Goal: Task Accomplishment & Management: Use online tool/utility

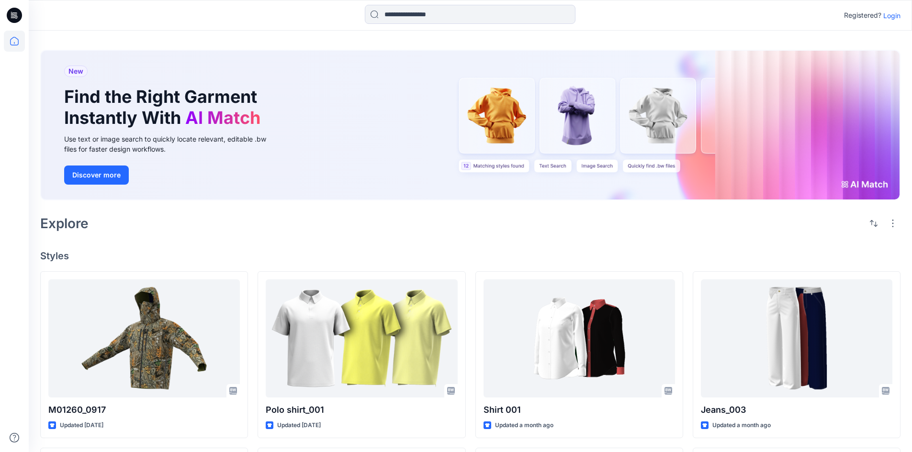
click at [888, 19] on p "Login" at bounding box center [891, 16] width 17 height 10
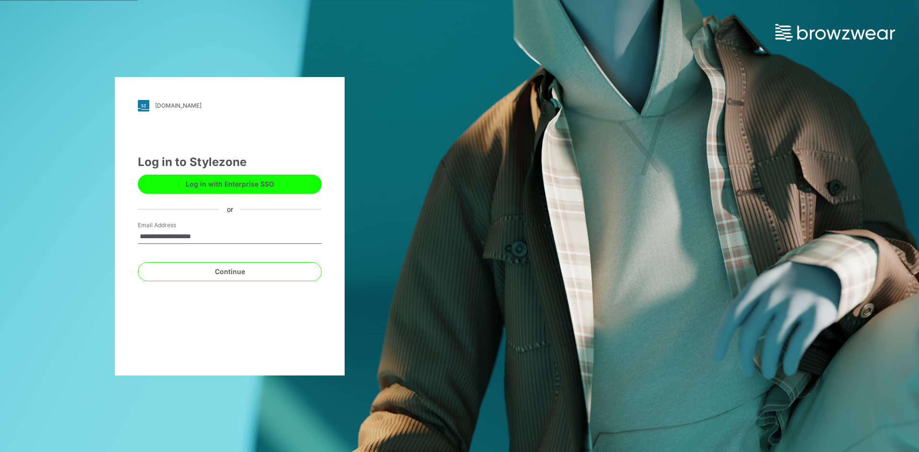
click at [179, 235] on input "**********" at bounding box center [230, 237] width 184 height 14
type input "**********"
click at [245, 274] on button "Continue" at bounding box center [230, 271] width 184 height 19
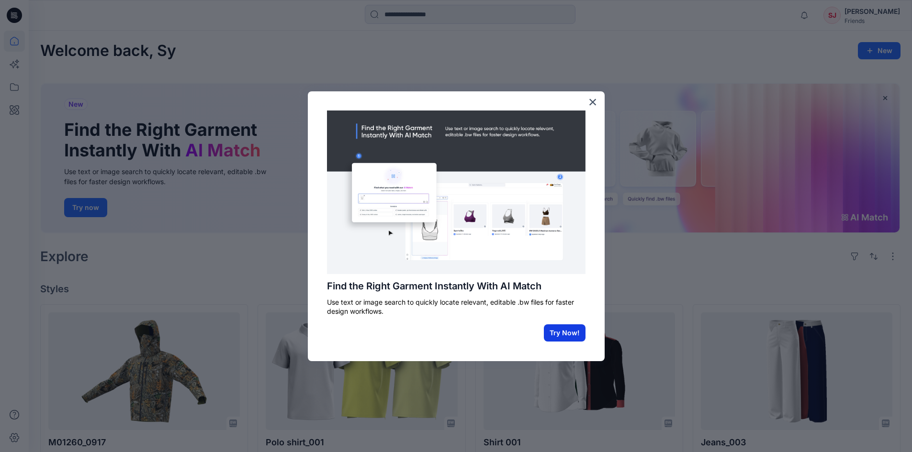
click at [565, 335] on button "Try Now!" at bounding box center [565, 332] width 42 height 17
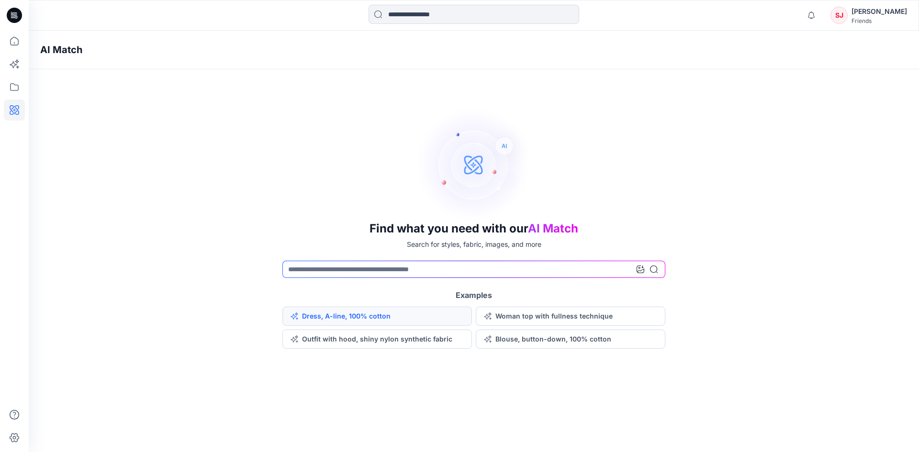
click at [411, 316] on button "Dress, A-line, 100% cotton" at bounding box center [377, 316] width 190 height 19
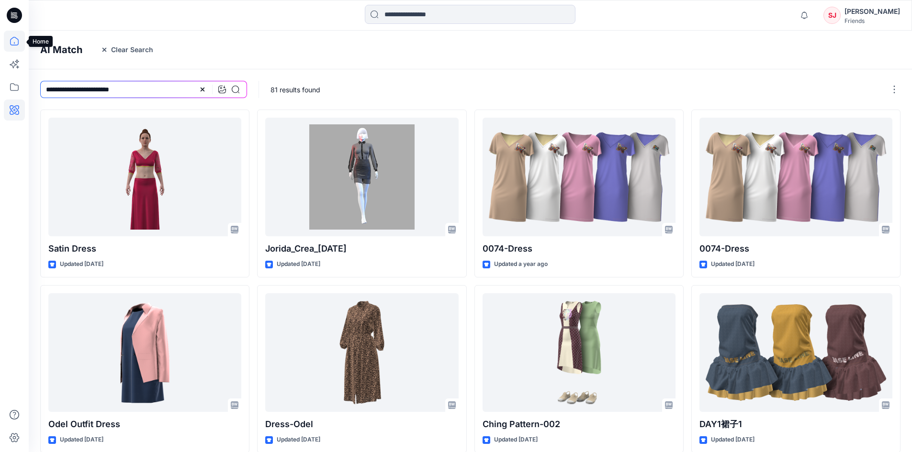
click at [10, 44] on icon at bounding box center [14, 41] width 21 height 21
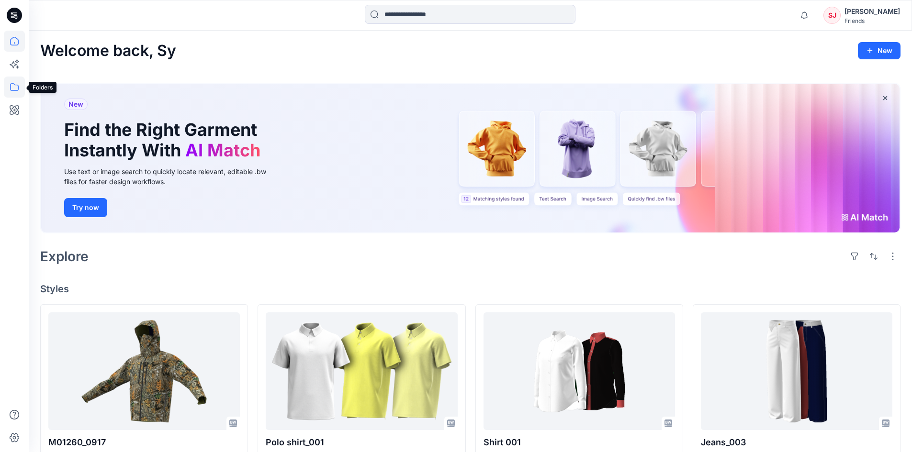
click at [11, 80] on icon at bounding box center [14, 87] width 21 height 21
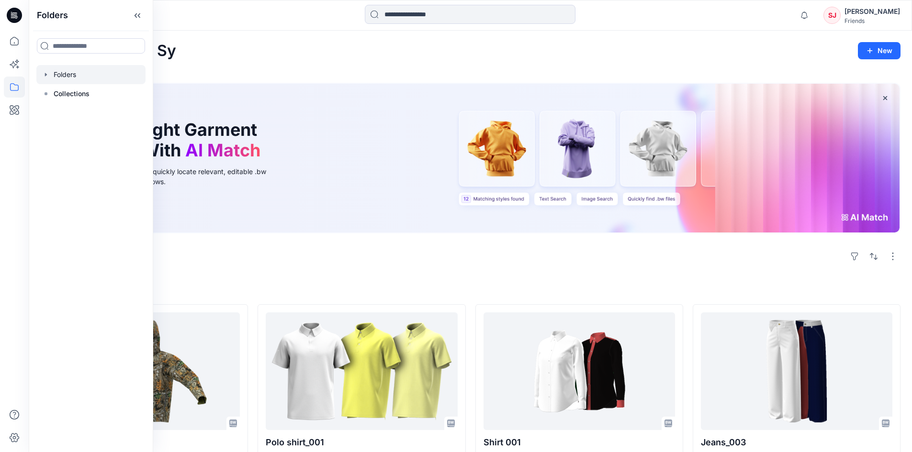
click at [81, 79] on div at bounding box center [90, 74] width 109 height 19
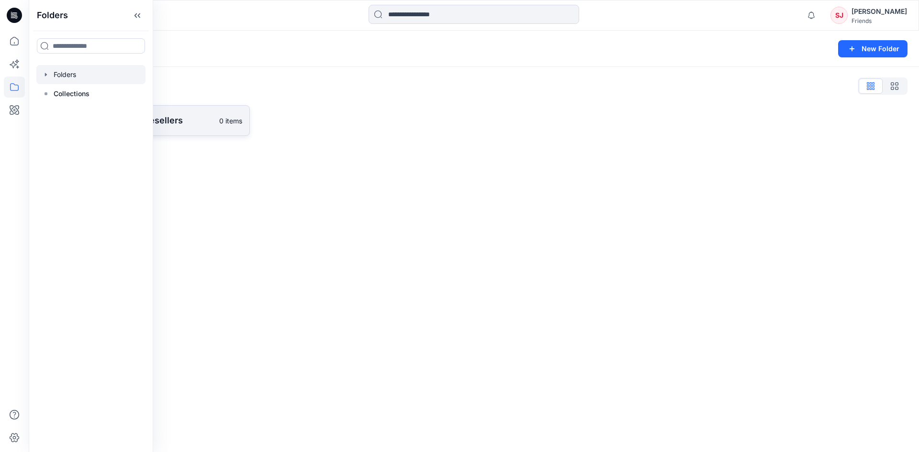
click at [181, 117] on p "Training Partners & Resellers" at bounding box center [137, 120] width 152 height 13
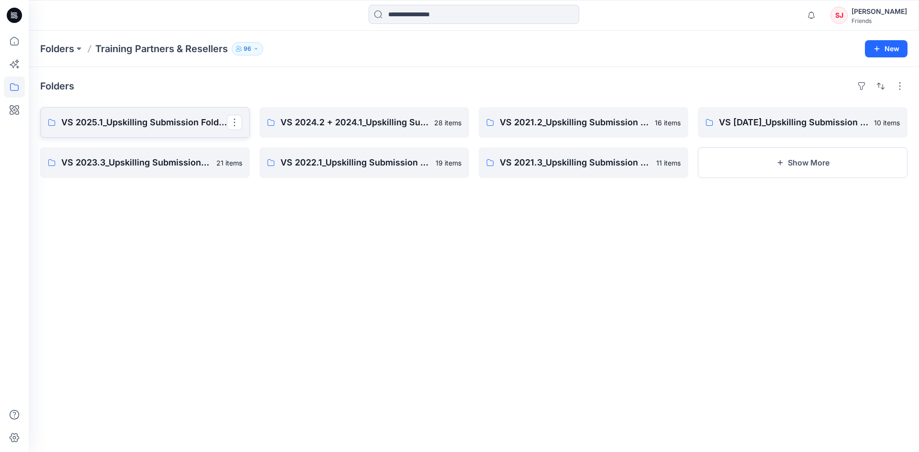
click at [125, 124] on p "VS 2025.1_Upskilling Submission Folder_Assessment: Part 2" at bounding box center [144, 122] width 166 height 13
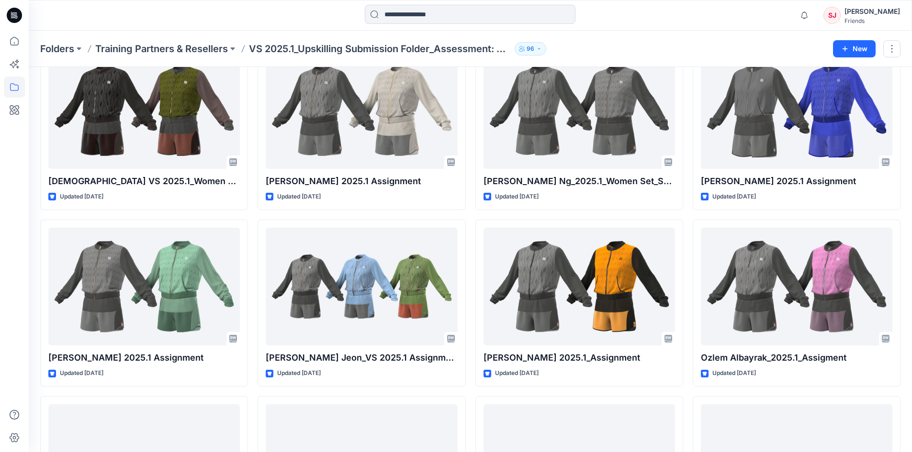
scroll to position [604, 0]
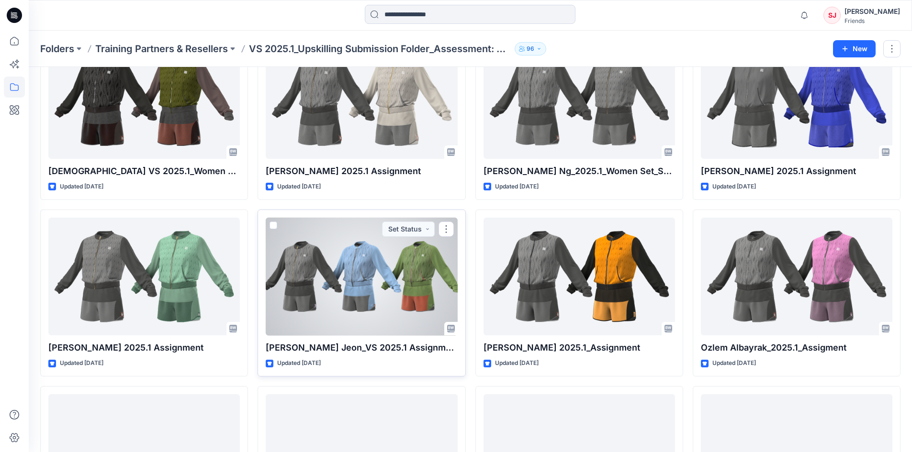
click at [368, 254] on div at bounding box center [361, 277] width 191 height 118
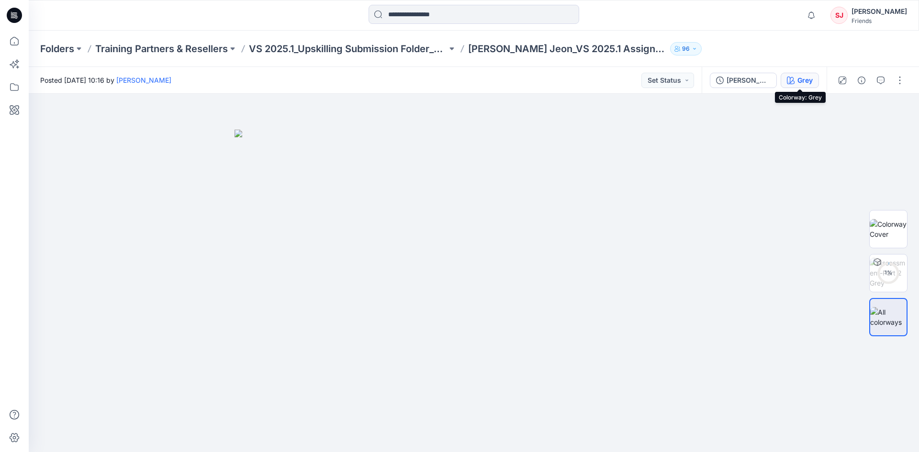
click at [790, 78] on icon "button" at bounding box center [791, 81] width 8 height 8
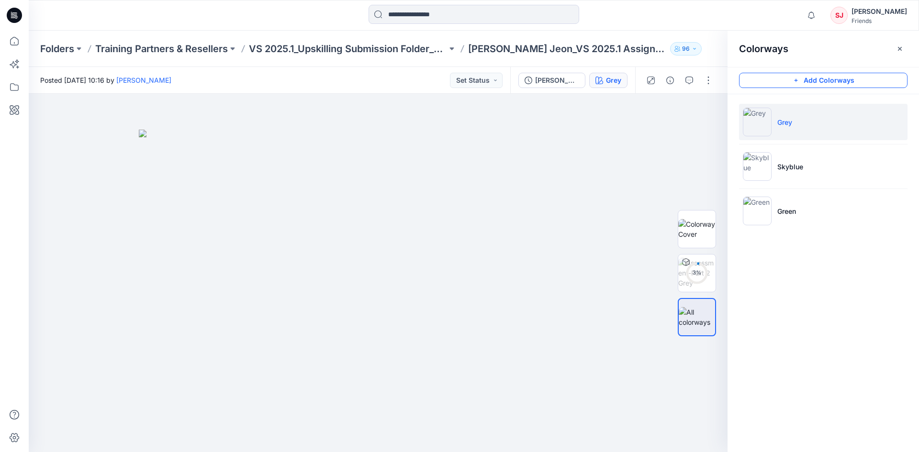
click at [838, 74] on button "Add Colorways" at bounding box center [823, 80] width 168 height 15
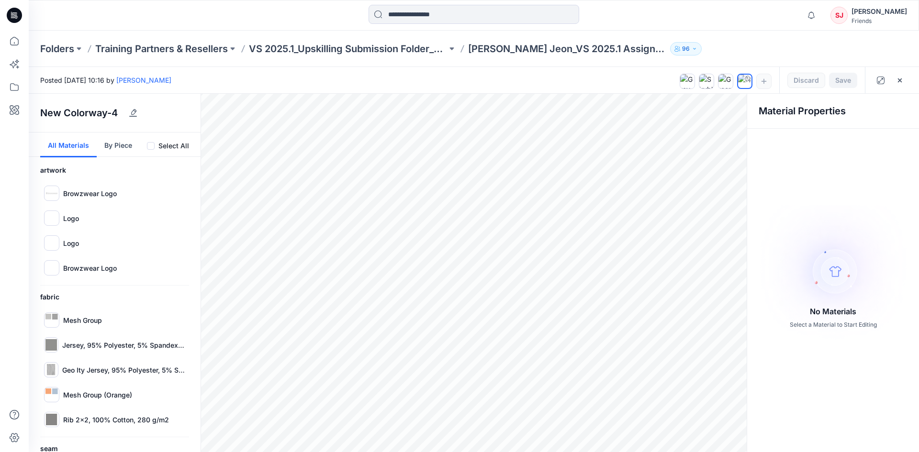
click at [846, 276] on img at bounding box center [833, 273] width 168 height 136
click at [131, 145] on button "By Piece" at bounding box center [118, 145] width 43 height 25
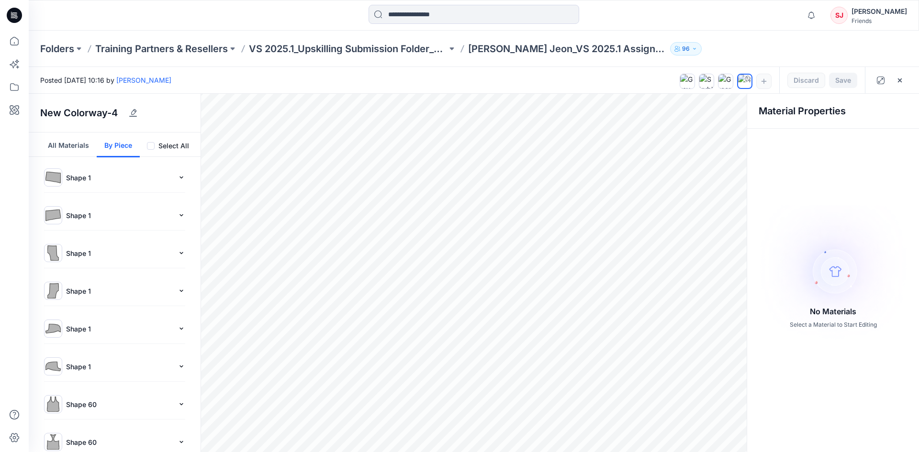
click at [183, 139] on div "All Materials By Piece" at bounding box center [115, 145] width 172 height 24
click at [177, 142] on label "Select All" at bounding box center [173, 145] width 31 height 11
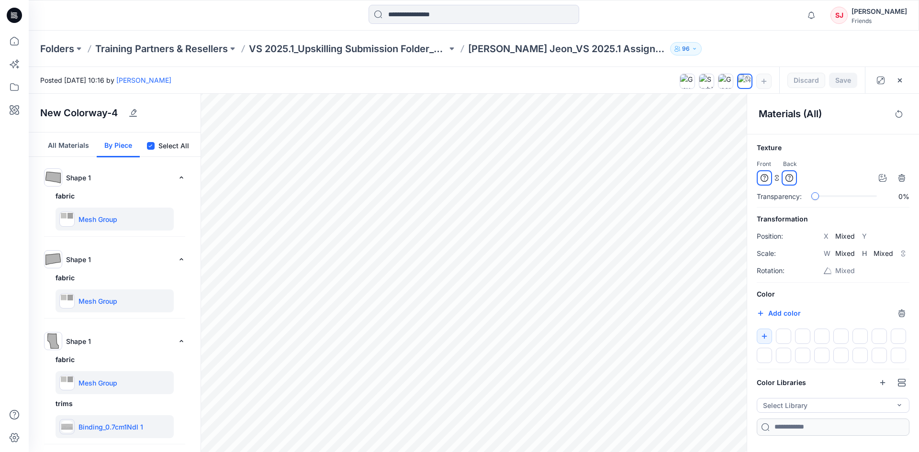
click at [63, 142] on button "All Materials" at bounding box center [68, 145] width 56 height 25
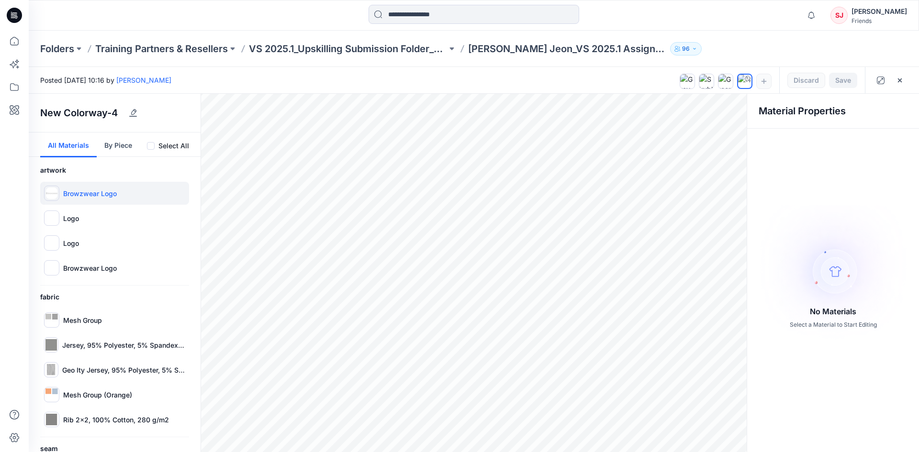
click at [144, 203] on div "Browzwear Logo" at bounding box center [114, 193] width 149 height 23
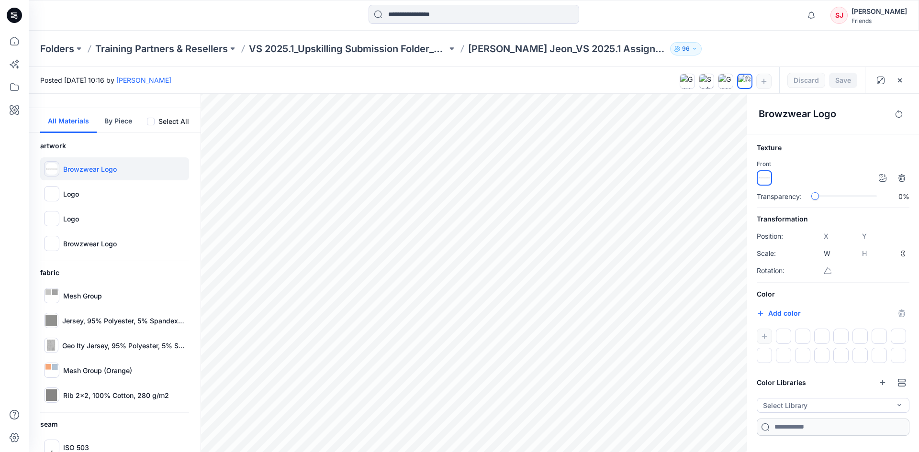
scroll to position [96, 0]
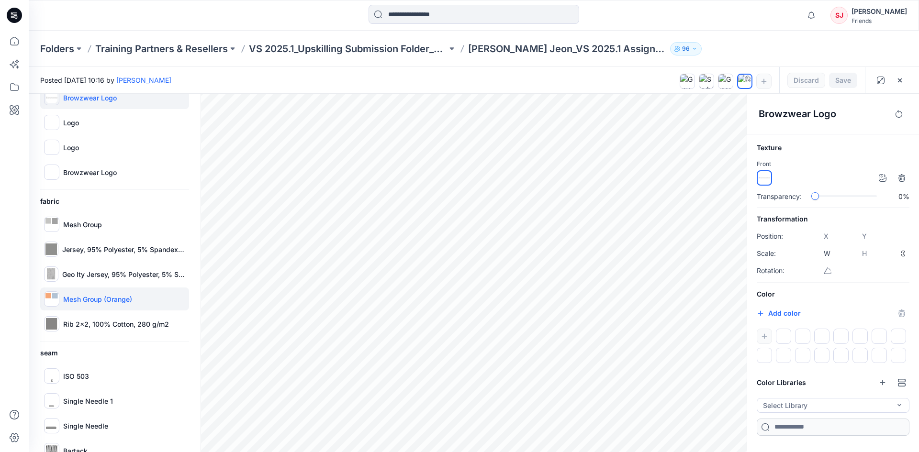
click at [117, 304] on div "Mesh Group (Orange)" at bounding box center [114, 299] width 149 height 23
type input "*****"
click at [762, 333] on icon "button" at bounding box center [765, 337] width 8 height 8
click at [128, 228] on div "Mesh Group" at bounding box center [114, 224] width 149 height 23
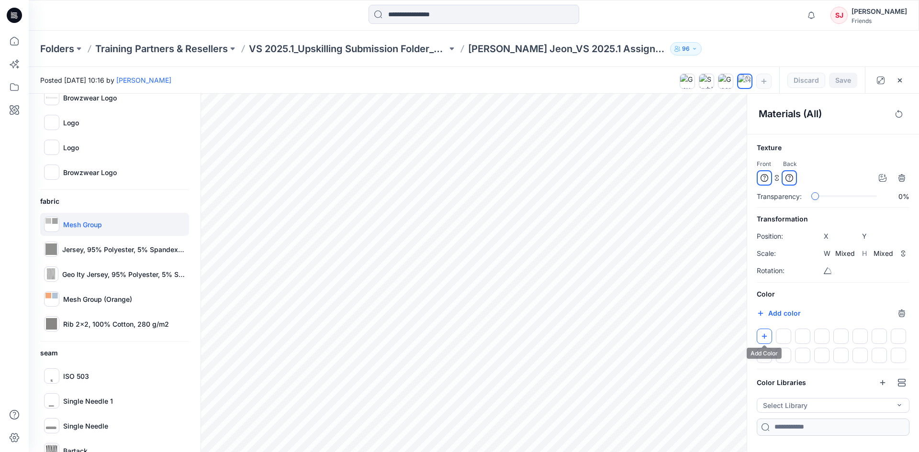
click at [766, 336] on icon "button" at bounding box center [764, 336] width 5 height 5
click at [816, 82] on div "Save Discard" at bounding box center [822, 80] width 86 height 26
